Goal: Find specific page/section: Find specific page/section

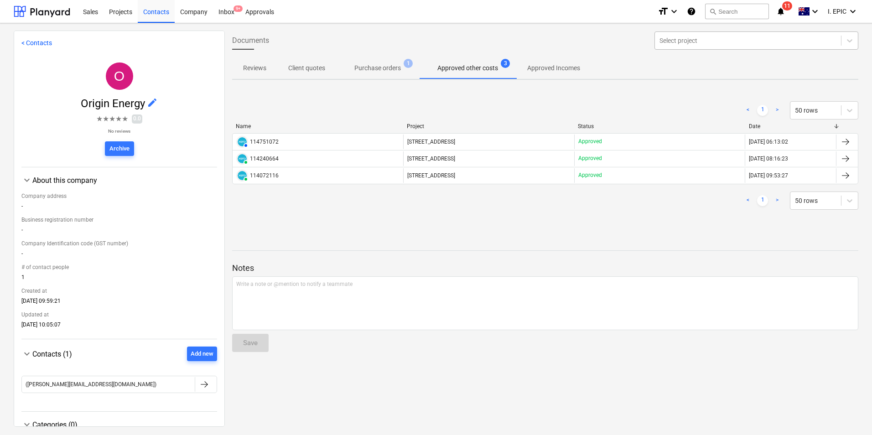
click at [692, 40] on div at bounding box center [747, 40] width 177 height 9
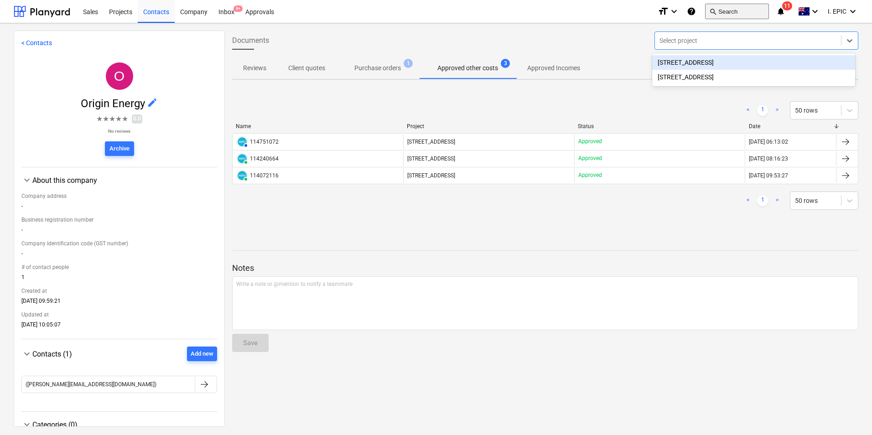
click at [728, 13] on button "search Search" at bounding box center [737, 11] width 64 height 15
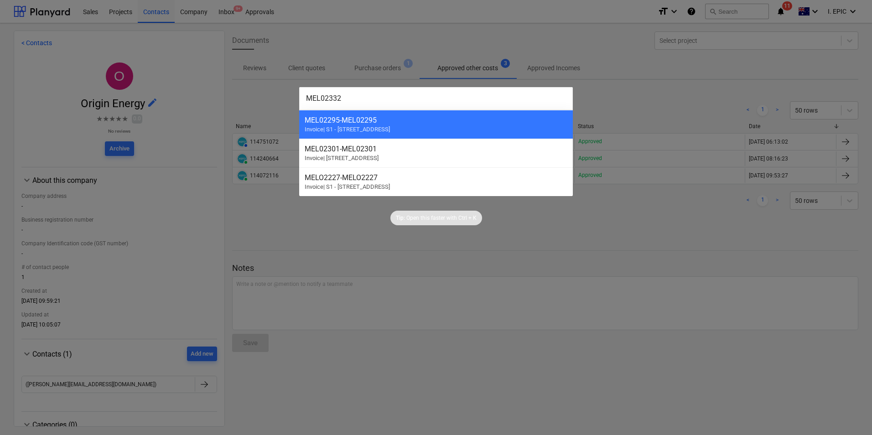
type input "MEL02332"
click at [465, 82] on div at bounding box center [436, 217] width 872 height 435
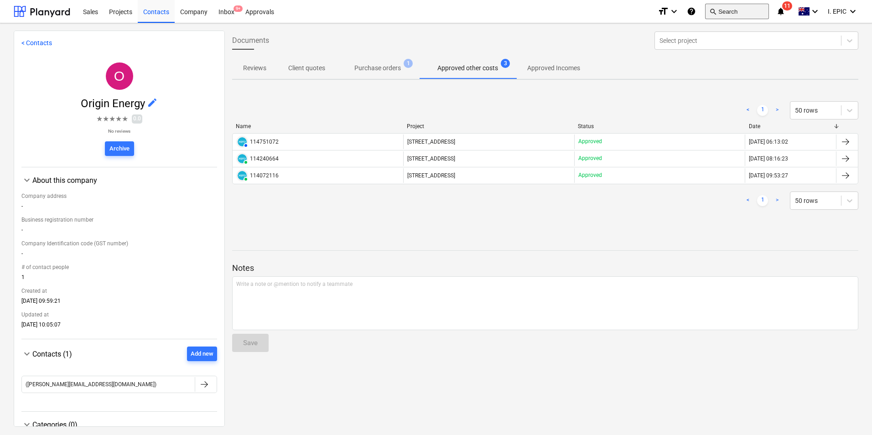
click at [724, 13] on button "search Search" at bounding box center [737, 11] width 64 height 15
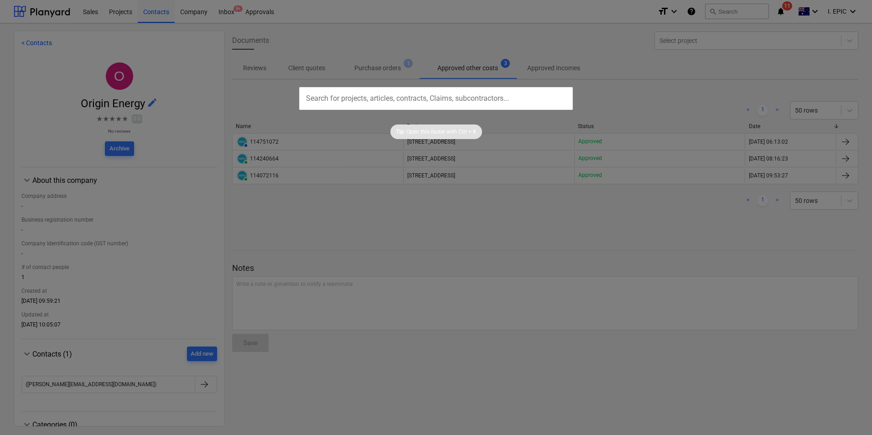
click at [391, 98] on input "text" at bounding box center [436, 98] width 274 height 23
type input "MEL02332"
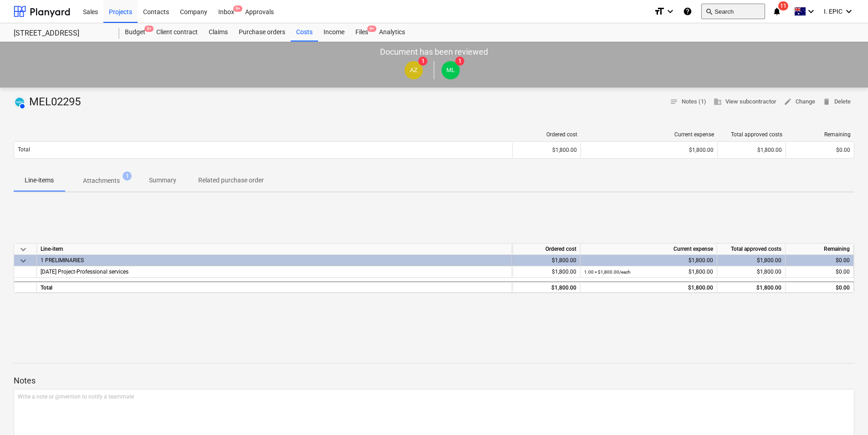
click at [739, 13] on button "search Search" at bounding box center [734, 11] width 64 height 15
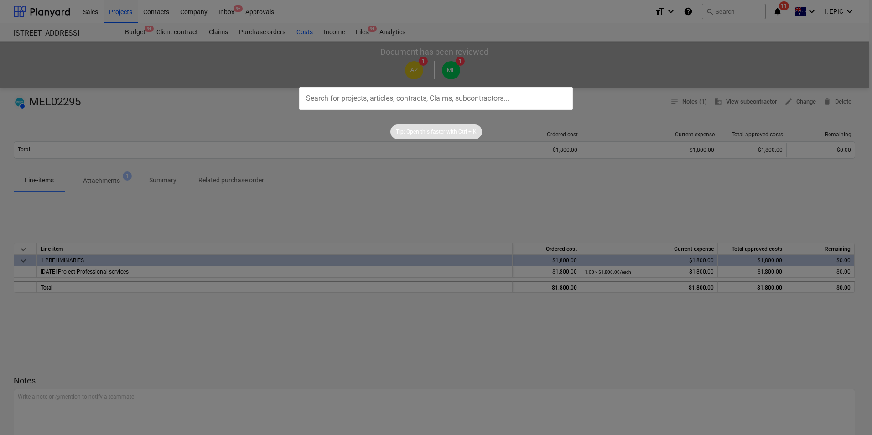
drag, startPoint x: 739, startPoint y: 13, endPoint x: 389, endPoint y: 101, distance: 360.1
click at [389, 101] on input "text" at bounding box center [436, 98] width 274 height 23
paste input "MEL02295"
type input "MEL02295"
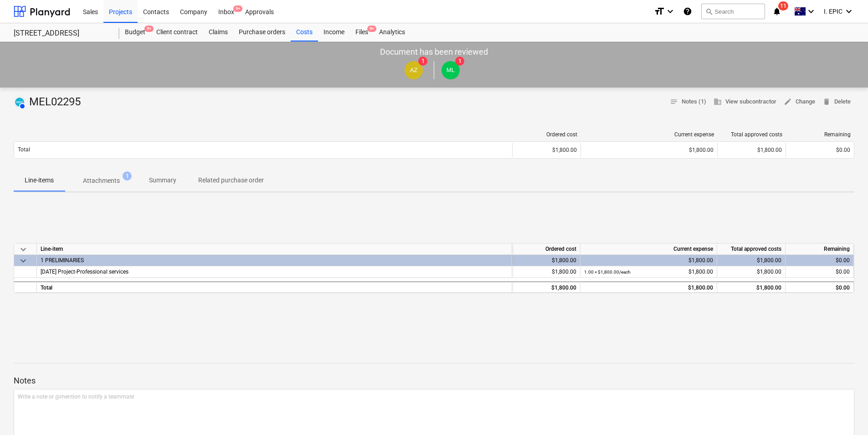
click at [111, 181] on p "Attachments" at bounding box center [101, 181] width 37 height 10
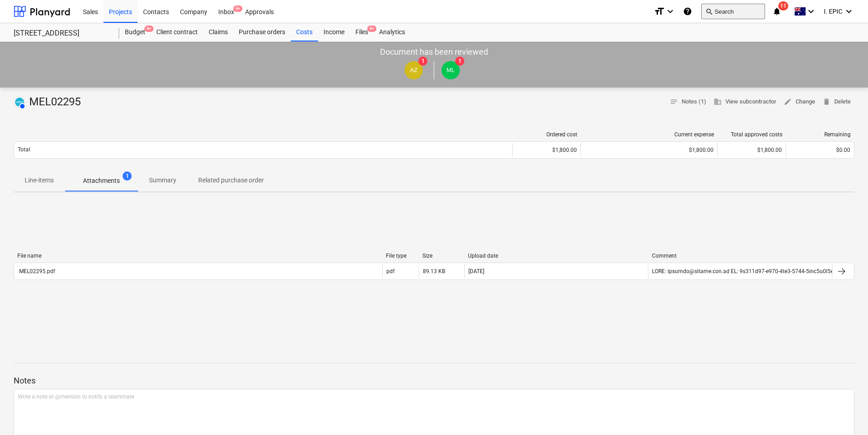
click at [723, 10] on button "search Search" at bounding box center [734, 11] width 64 height 15
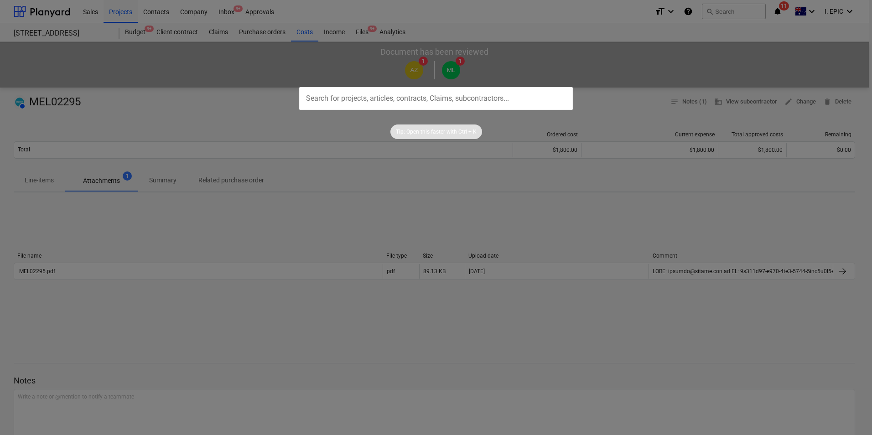
type input "MEL02301"
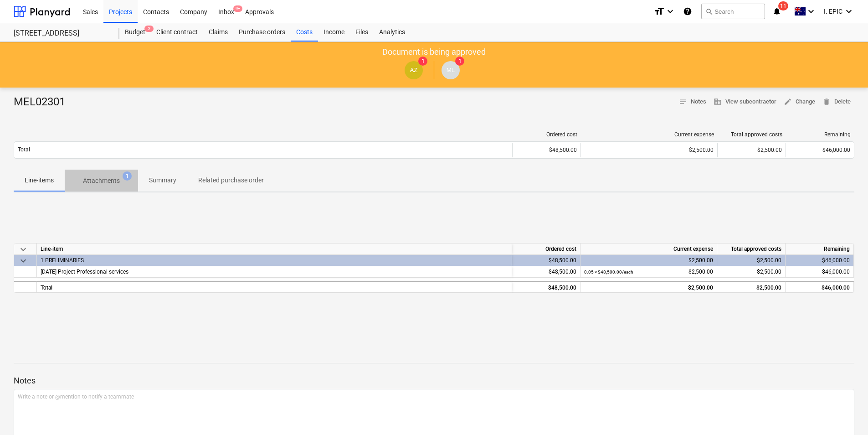
click at [110, 173] on span "Attachments 1" at bounding box center [101, 180] width 73 height 16
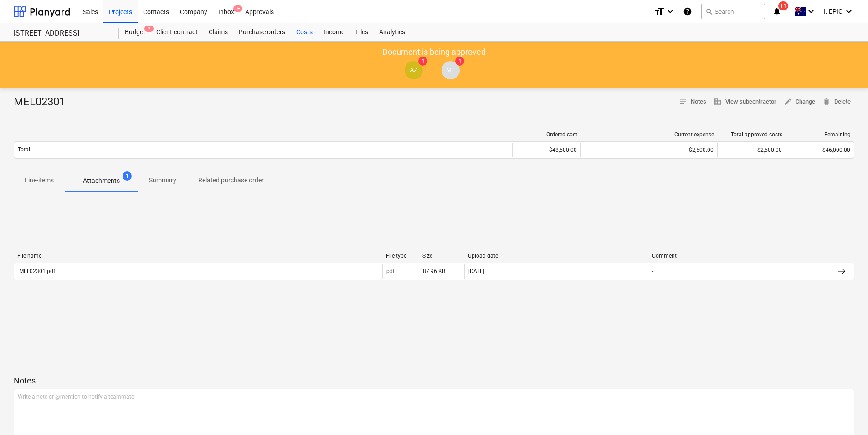
click at [193, 258] on div "File name" at bounding box center [198, 256] width 362 height 6
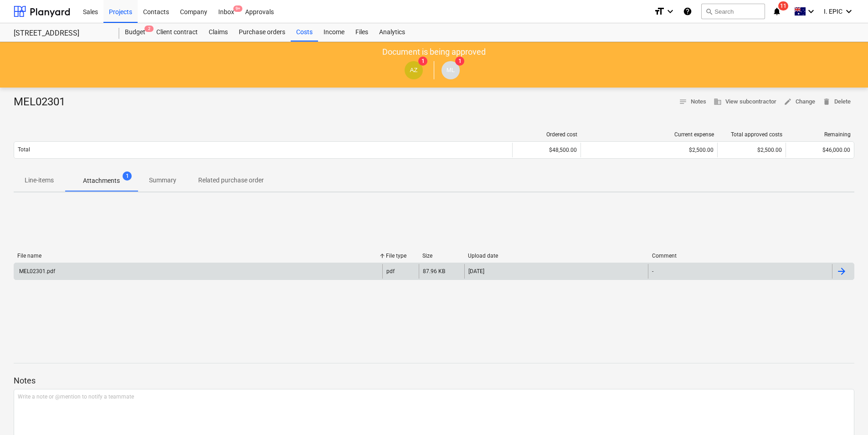
click at [193, 267] on div "MEL02301.pdf" at bounding box center [198, 271] width 368 height 15
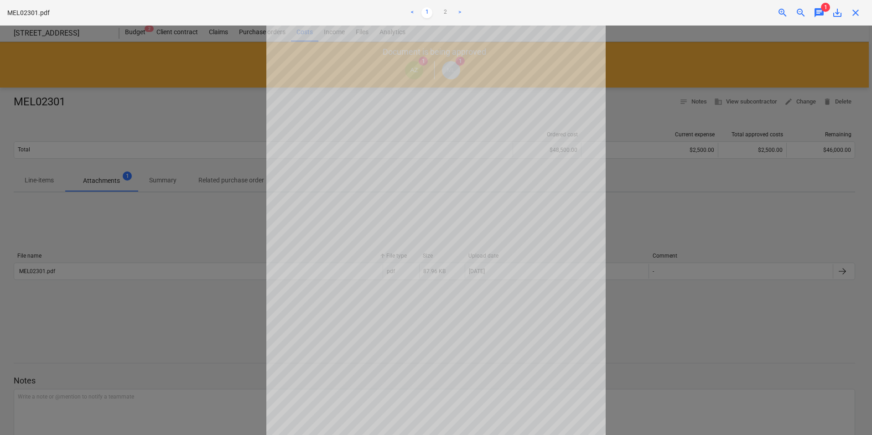
click at [457, 15] on link ">" at bounding box center [459, 12] width 11 height 11
click at [816, 10] on span "chat" at bounding box center [818, 12] width 11 height 11
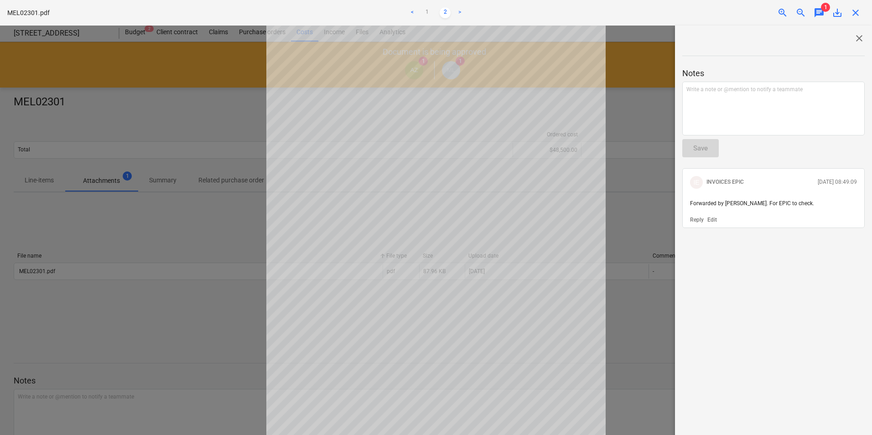
click at [854, 15] on span "close" at bounding box center [855, 12] width 11 height 11
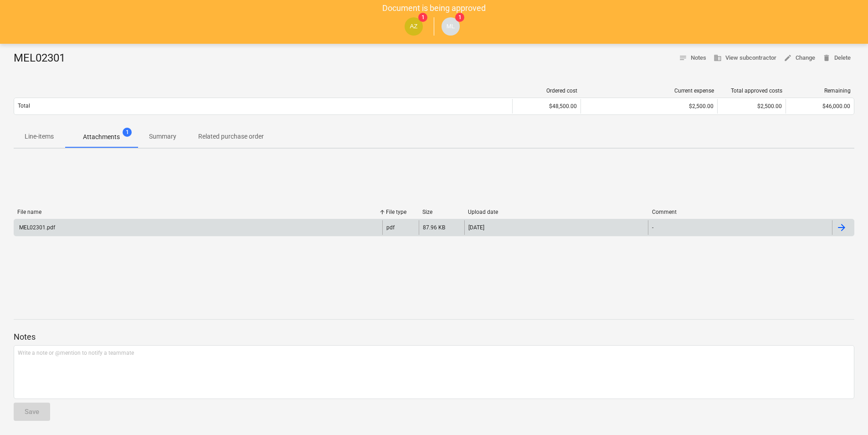
scroll to position [44, 0]
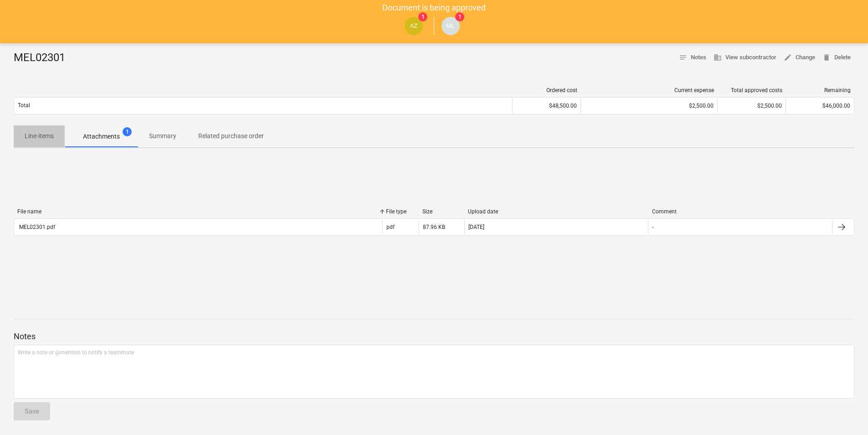
click at [33, 131] on span "Line-items" at bounding box center [39, 136] width 51 height 15
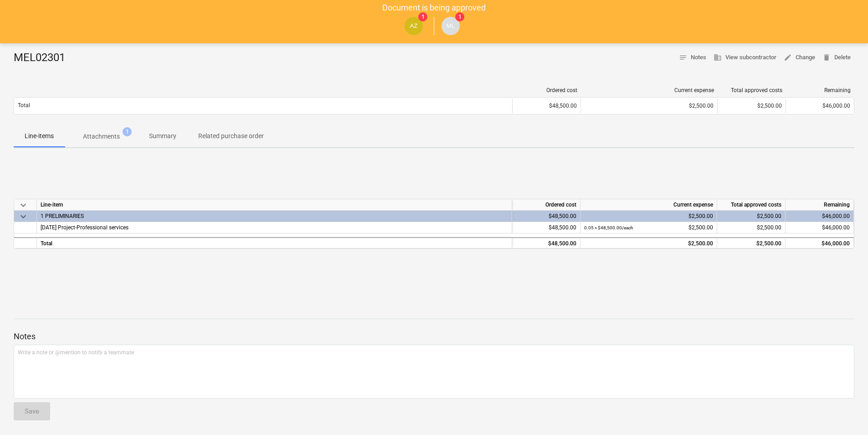
click at [92, 133] on p "Attachments" at bounding box center [101, 137] width 37 height 10
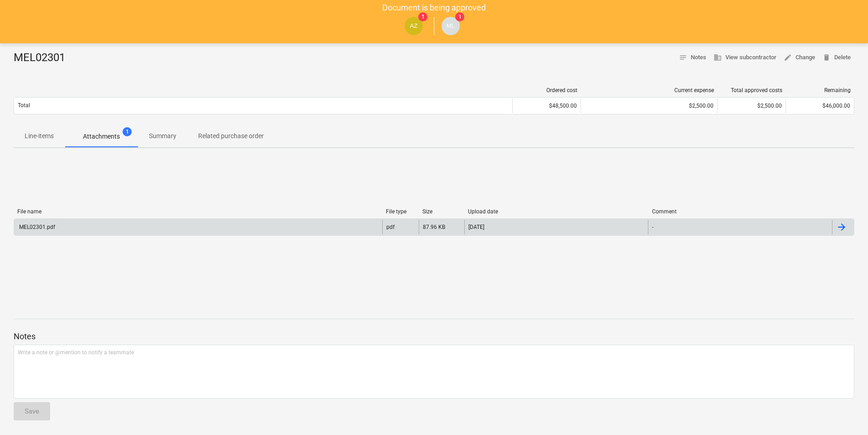
click at [78, 228] on div "MEL02301.pdf" at bounding box center [198, 227] width 368 height 15
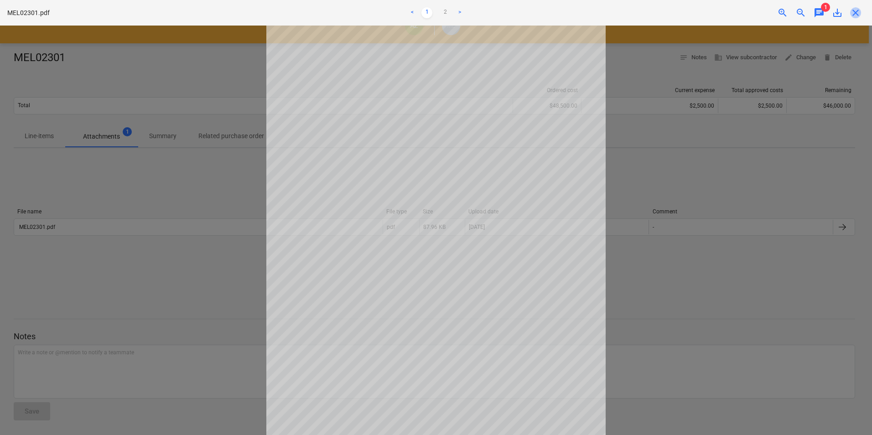
click at [854, 15] on span "close" at bounding box center [855, 12] width 11 height 11
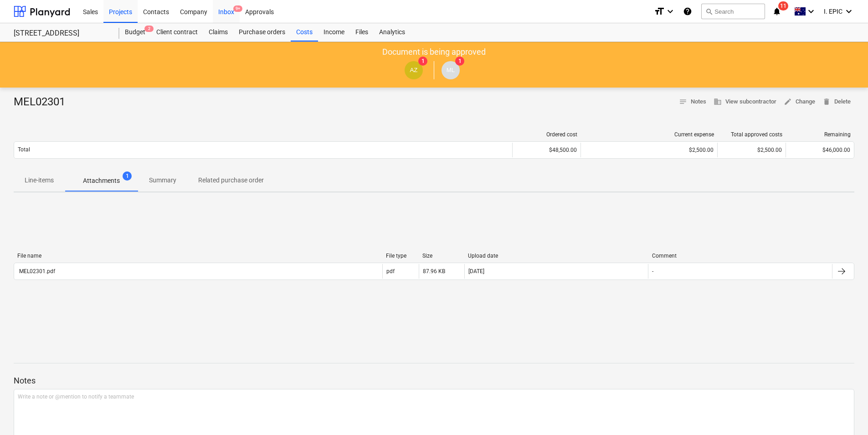
click at [233, 4] on div "Inbox 9+" at bounding box center [226, 11] width 27 height 23
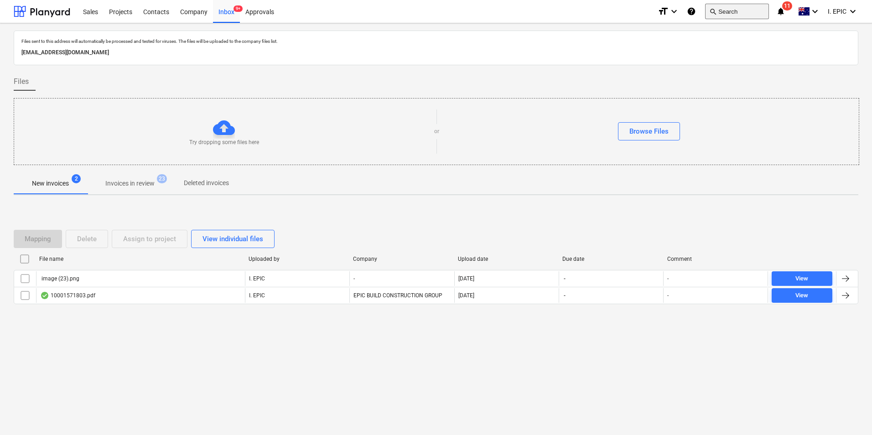
click at [733, 14] on button "search Search" at bounding box center [737, 11] width 64 height 15
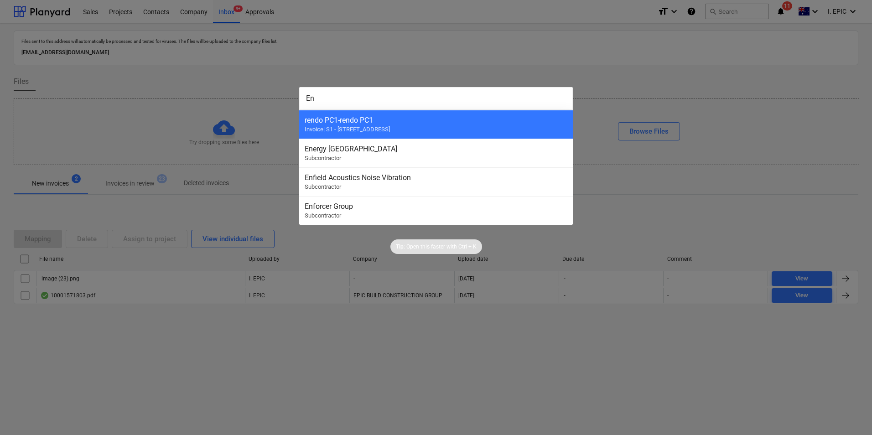
type input "E"
click at [142, 42] on div at bounding box center [436, 217] width 872 height 435
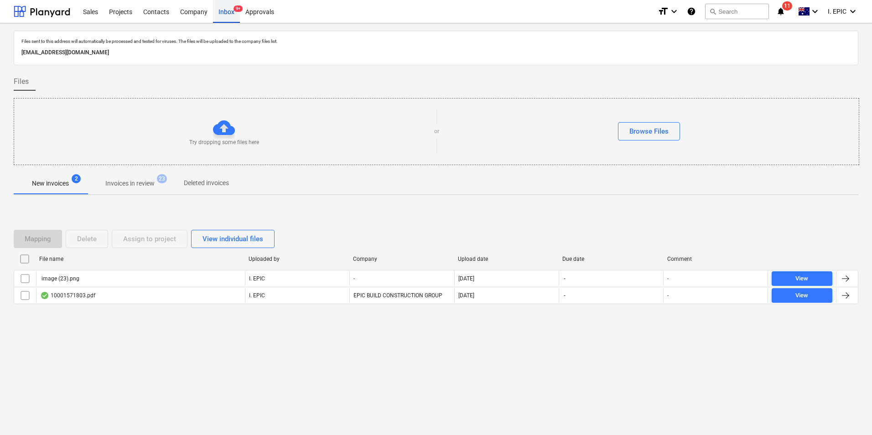
click at [231, 13] on div "Inbox 9+" at bounding box center [226, 11] width 27 height 23
click at [114, 13] on div "Projects" at bounding box center [120, 11] width 34 height 23
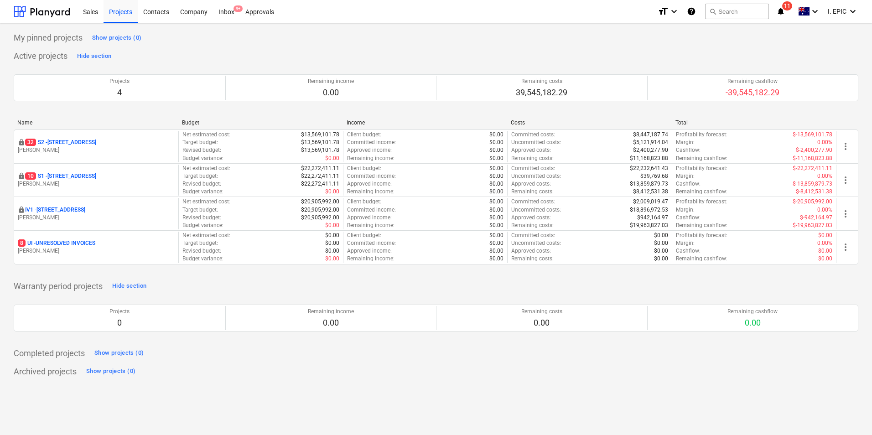
click at [63, 147] on p "[PERSON_NAME]" at bounding box center [96, 150] width 157 height 8
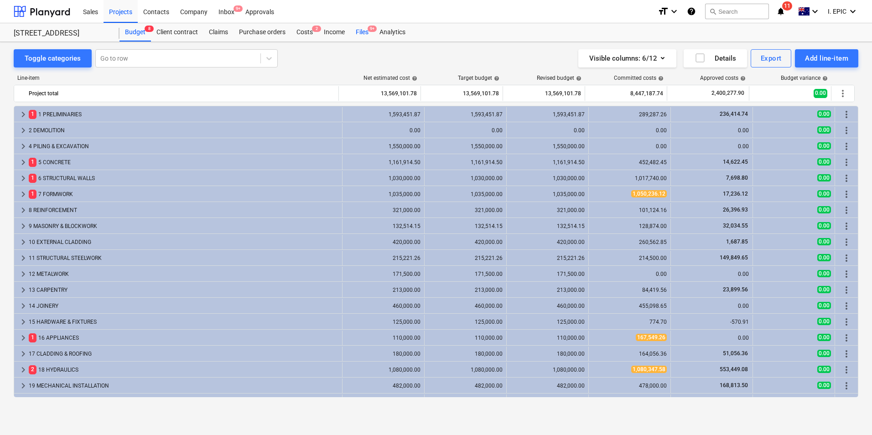
click at [358, 36] on div "Files 9+" at bounding box center [362, 32] width 24 height 18
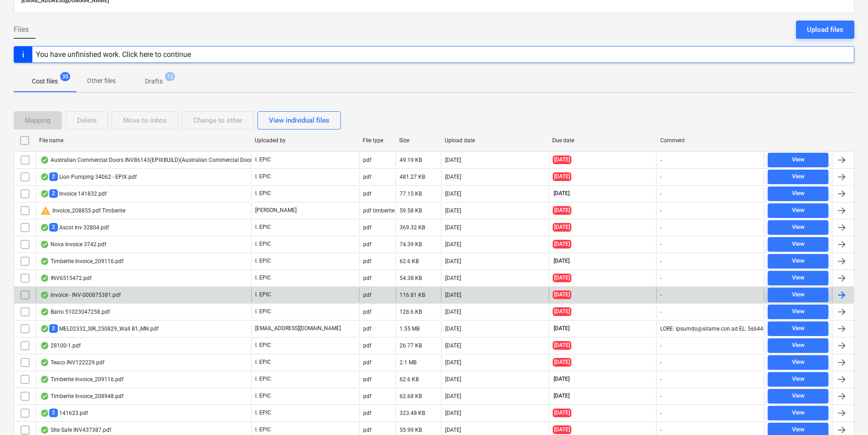
scroll to position [91, 0]
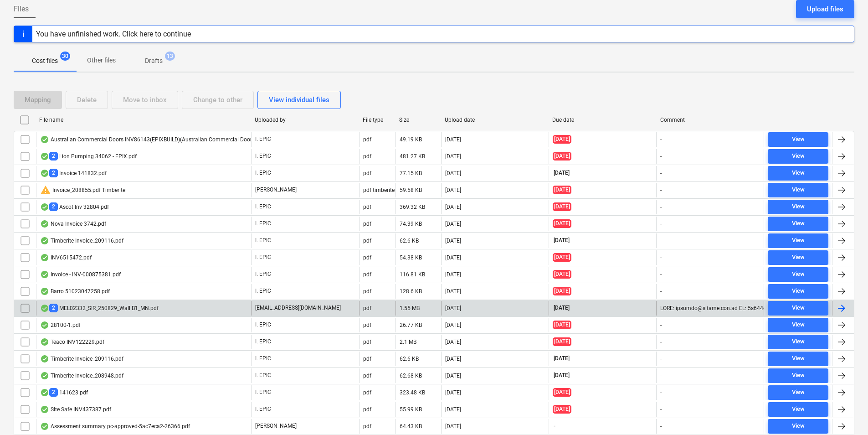
click at [124, 310] on div "2 MEL02332_SIR_250829_Wall B1_MN.pdf" at bounding box center [99, 308] width 119 height 9
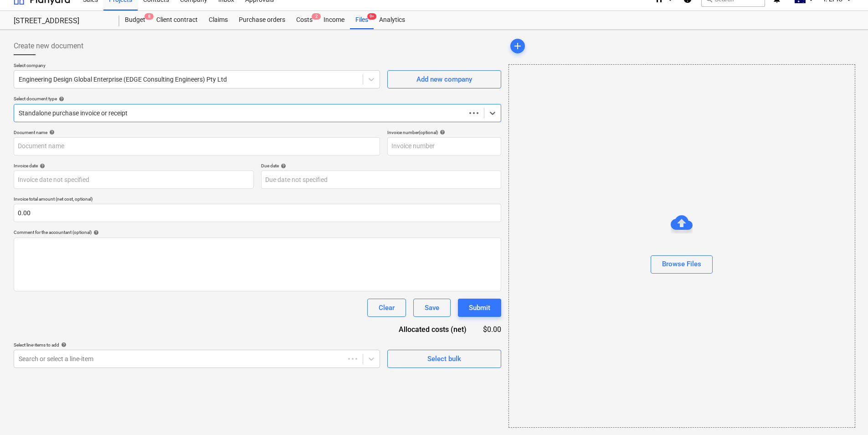
scroll to position [12, 0]
type input "MEL02332"
type input "[DATE]"
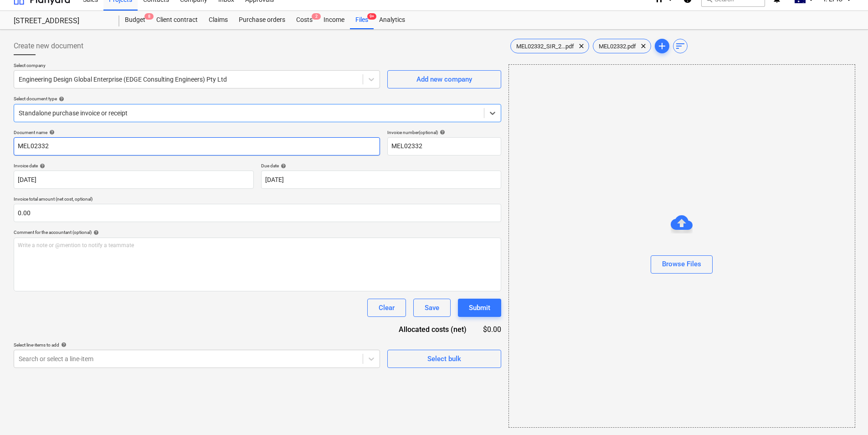
scroll to position [0, 0]
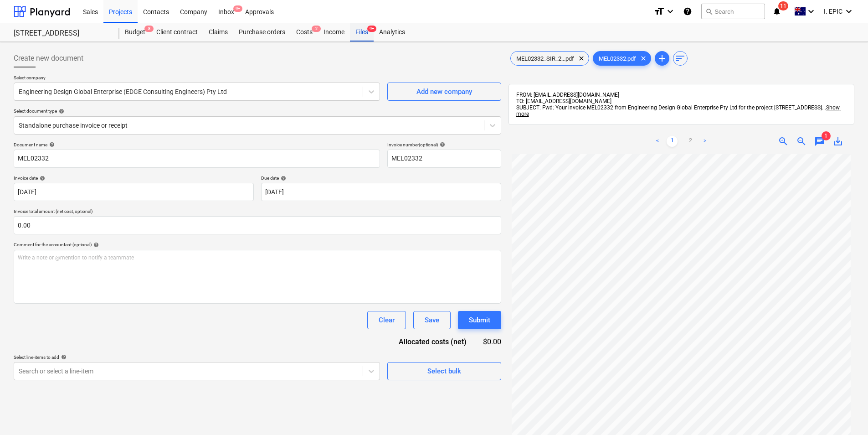
click at [360, 34] on div "Files 9+" at bounding box center [362, 32] width 24 height 18
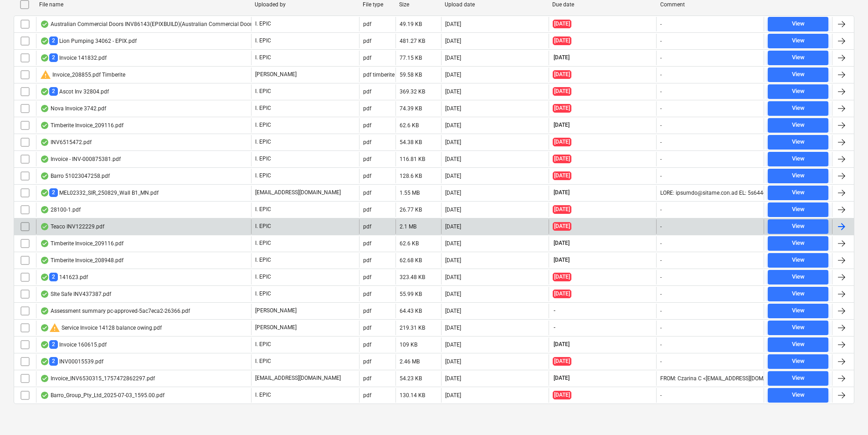
scroll to position [208, 0]
